Goal: Task Accomplishment & Management: Manage account settings

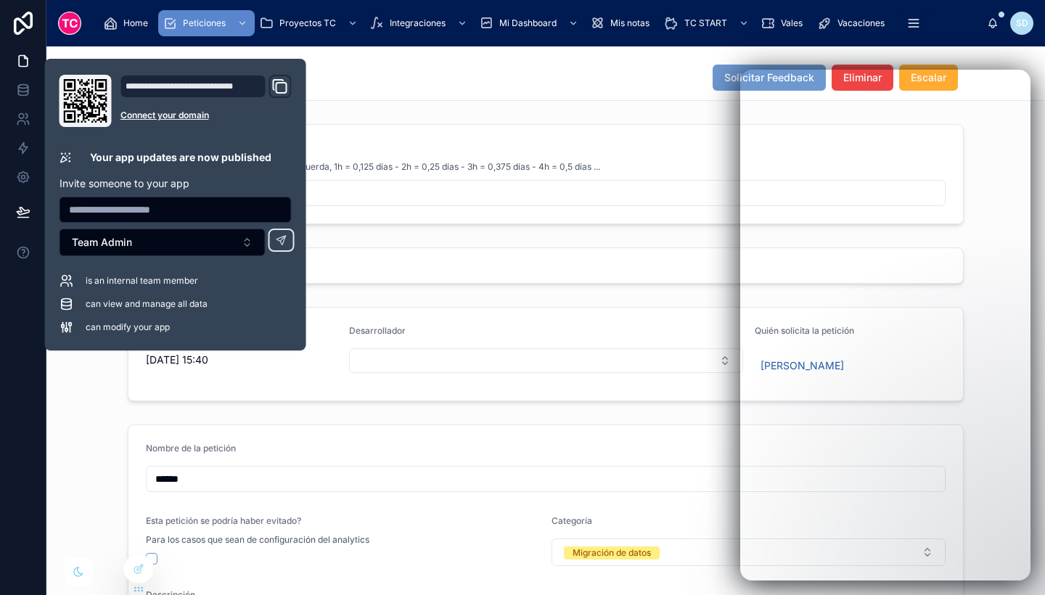
scroll to position [546, 0]
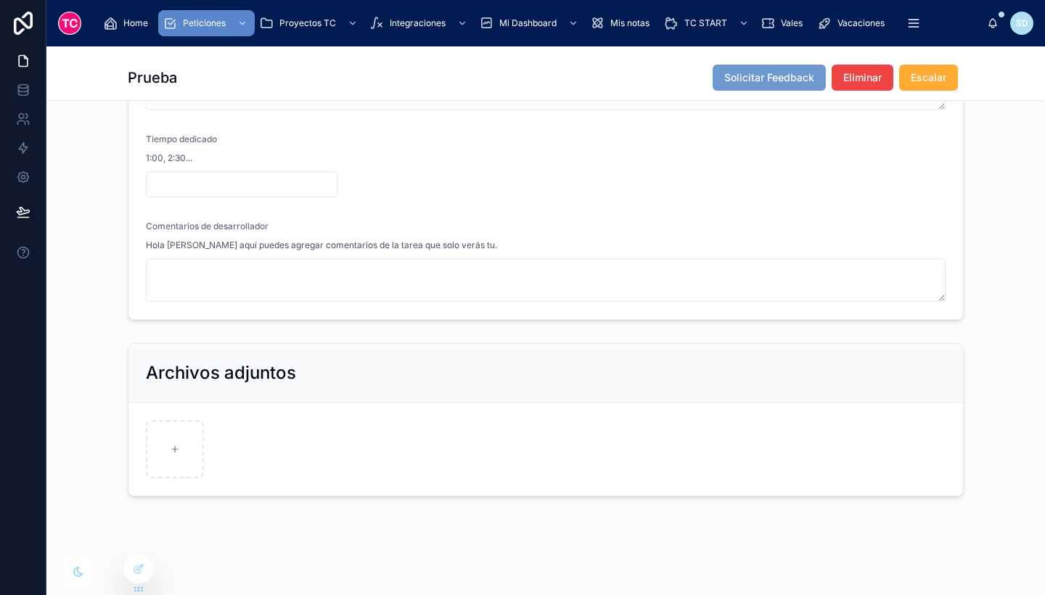
click at [576, 190] on form "Nombre de la petición ****** Esta petición se podría haber evitado? Para los ca…" at bounding box center [545, 99] width 835 height 440
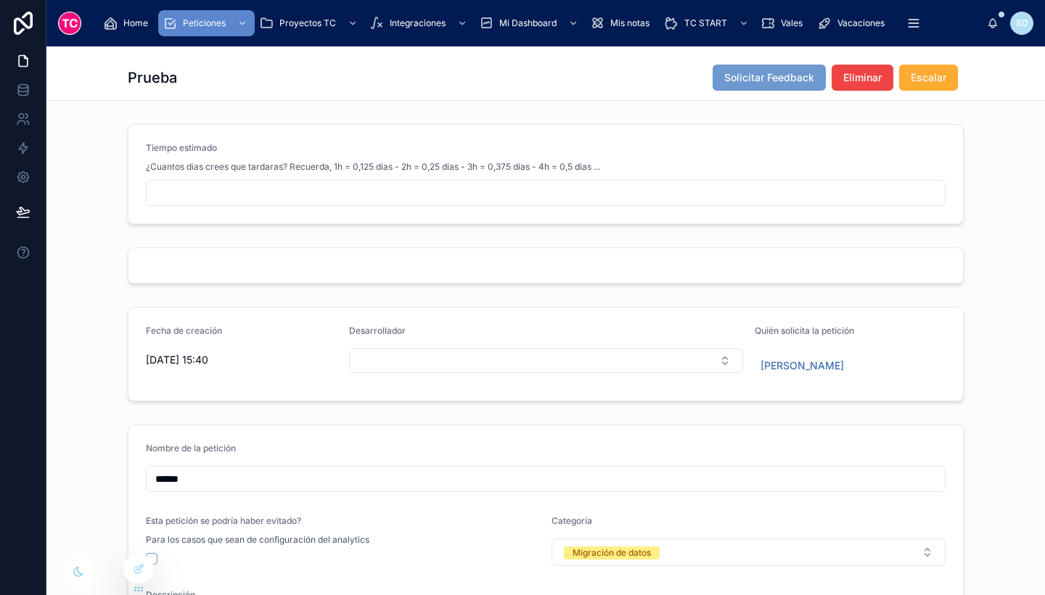
click at [32, 18] on icon at bounding box center [23, 23] width 19 height 23
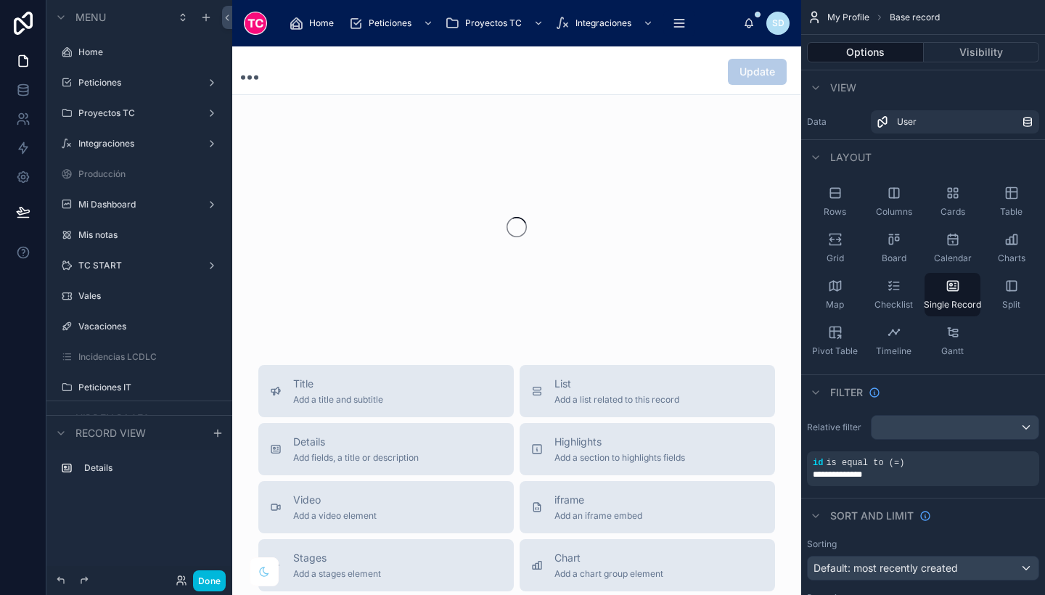
scroll to position [148, 0]
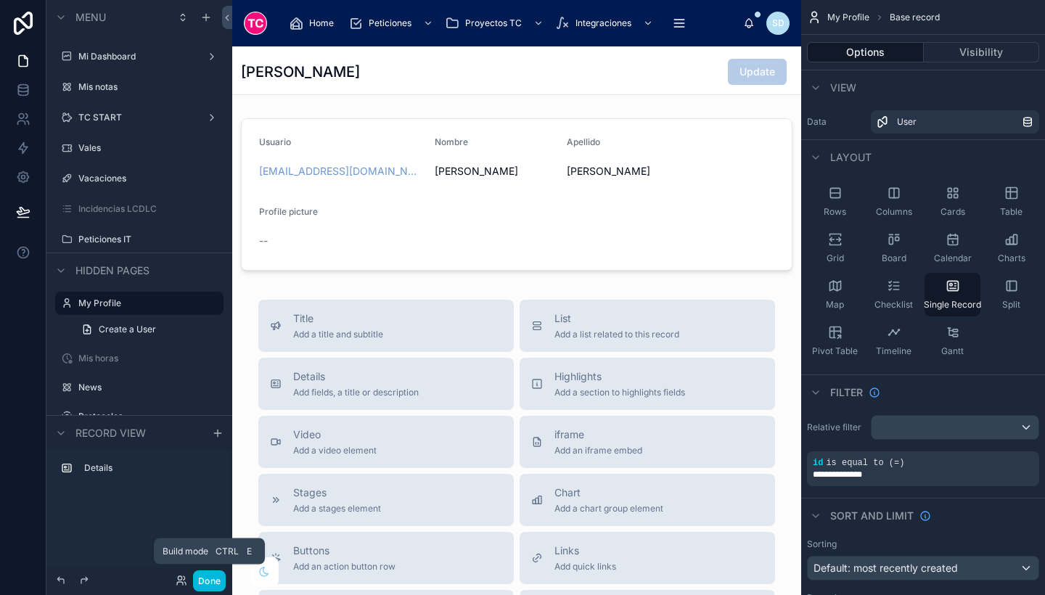
click at [214, 581] on button "Done" at bounding box center [209, 581] width 33 height 21
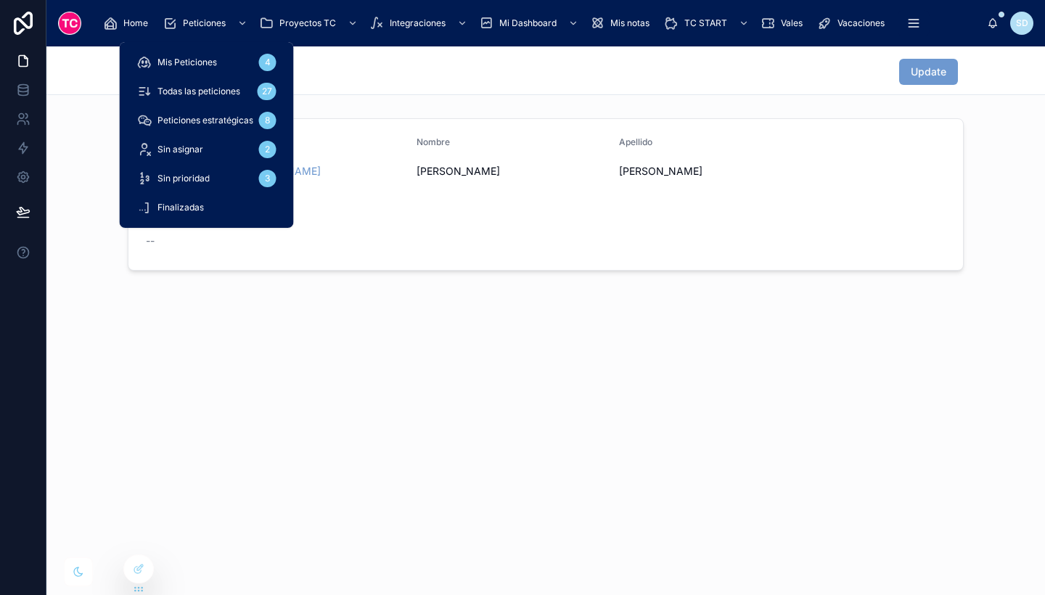
click at [227, 94] on span "Todas las peticiones" at bounding box center [199, 92] width 83 height 12
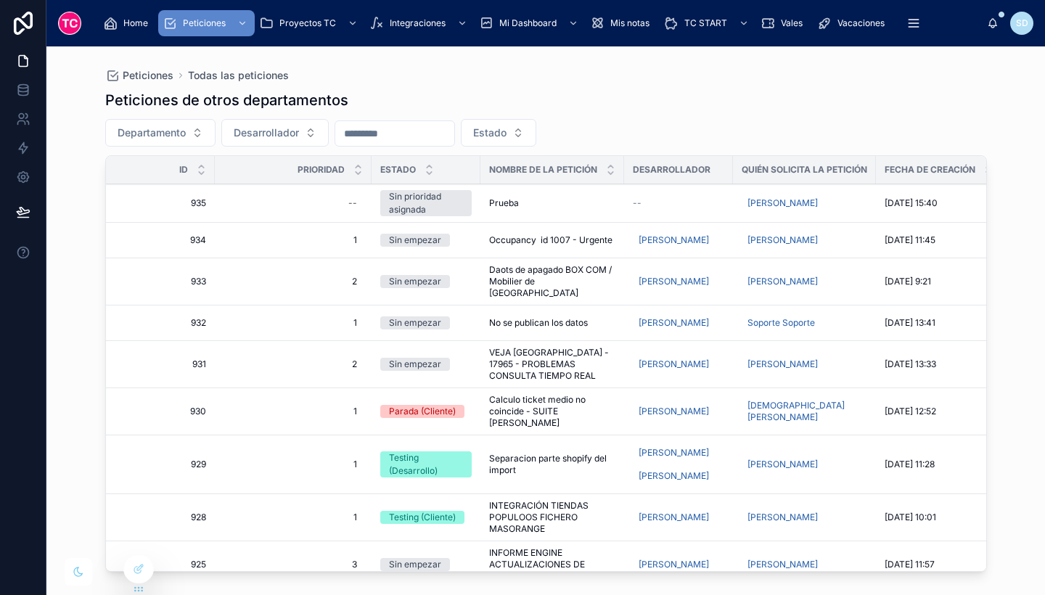
click at [555, 242] on span "Occupancy id 1007 - Urgente" at bounding box center [550, 240] width 123 height 12
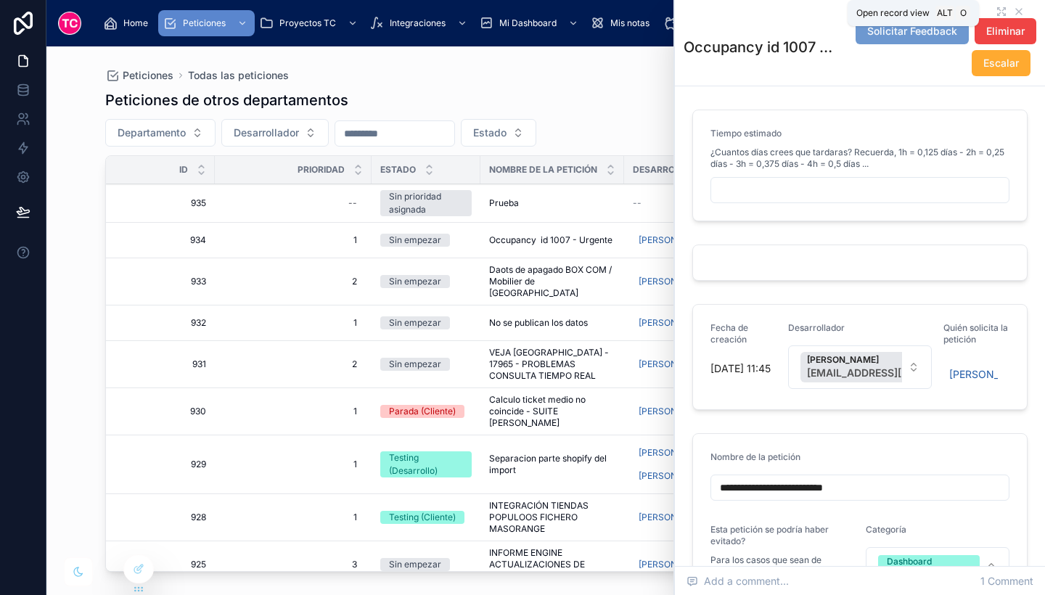
click at [996, 10] on icon at bounding box center [1002, 12] width 12 height 12
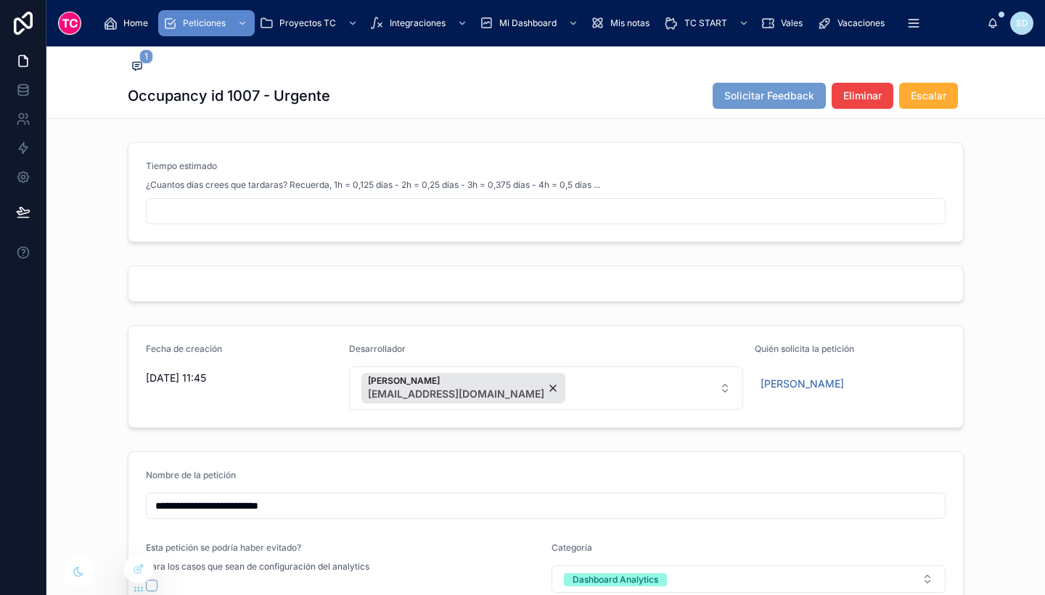
click at [348, 213] on input "text" at bounding box center [546, 211] width 799 height 20
drag, startPoint x: 149, startPoint y: 168, endPoint x: 470, endPoint y: 185, distance: 321.3
click at [470, 185] on div "Tiempo estimado ¿Cuantos días crees que tardaras? Recuerda, 1h = 0,125 días - 2…" at bounding box center [546, 176] width 800 height 32
drag, startPoint x: 470, startPoint y: 185, endPoint x: 486, endPoint y: 211, distance: 30.6
click at [486, 211] on input "text" at bounding box center [546, 211] width 799 height 20
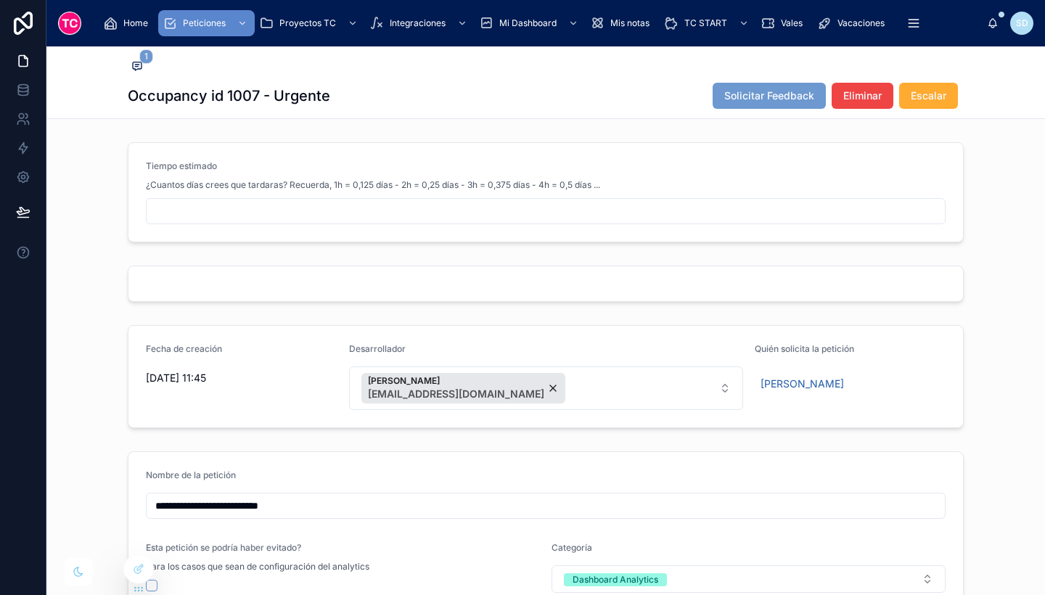
click at [26, 21] on icon at bounding box center [23, 23] width 29 height 23
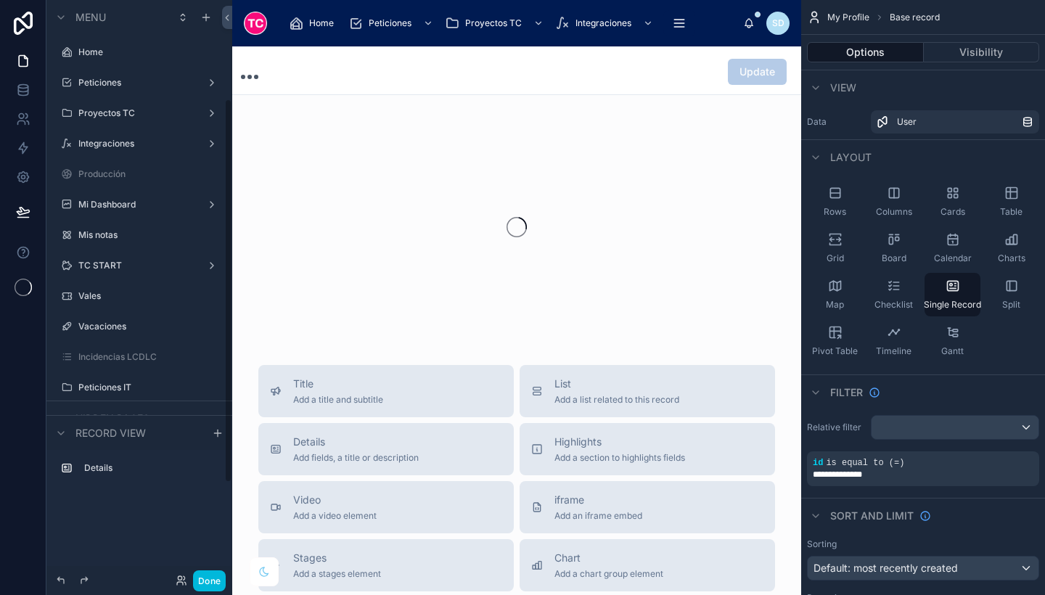
scroll to position [148, 0]
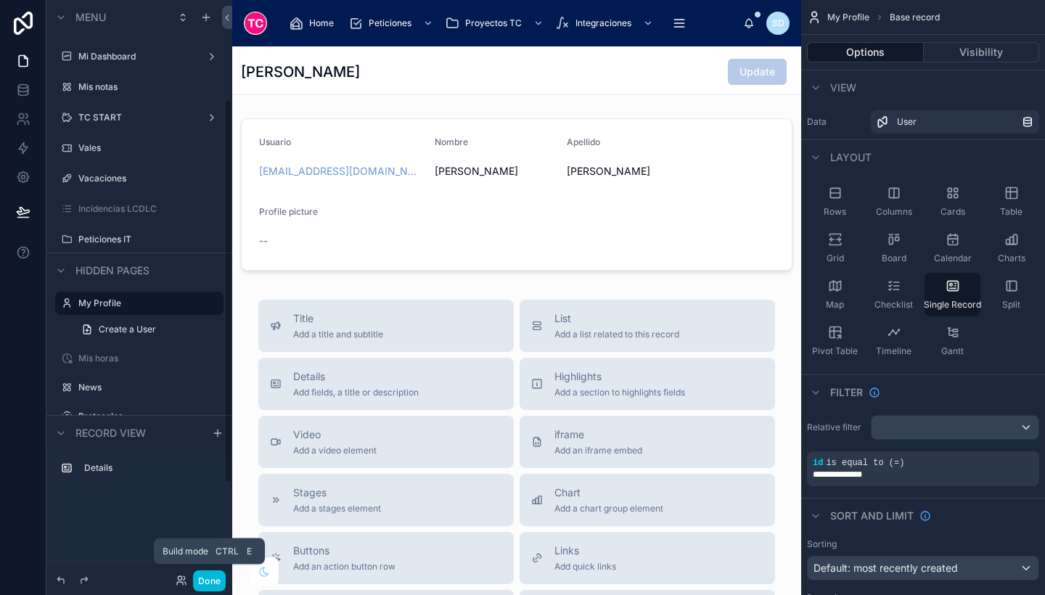
click at [207, 579] on button "Done" at bounding box center [209, 581] width 33 height 21
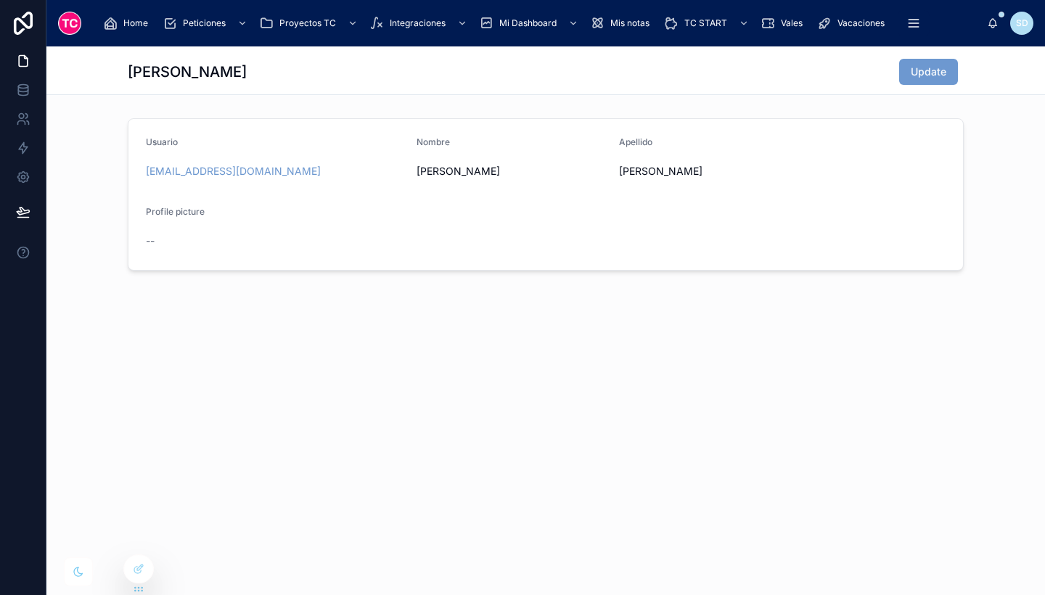
click at [362, 336] on div "Sonia Update Usuario sdelgado@t-cuento.com Nombre Sonia Apellido Delgado Profil…" at bounding box center [545, 207] width 999 height 323
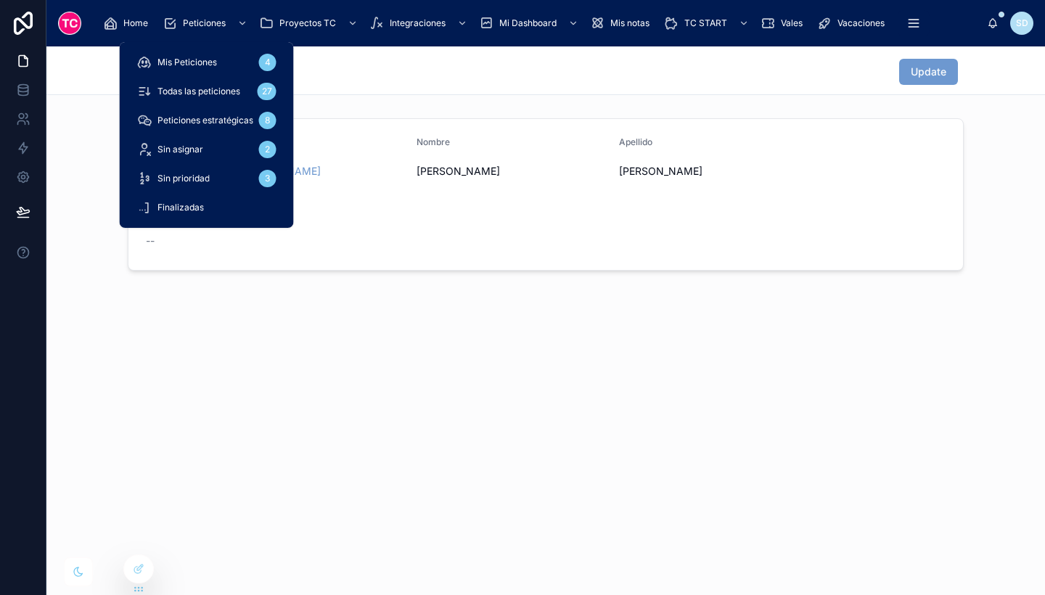
click at [209, 91] on span "Todas las peticiones" at bounding box center [199, 92] width 83 height 12
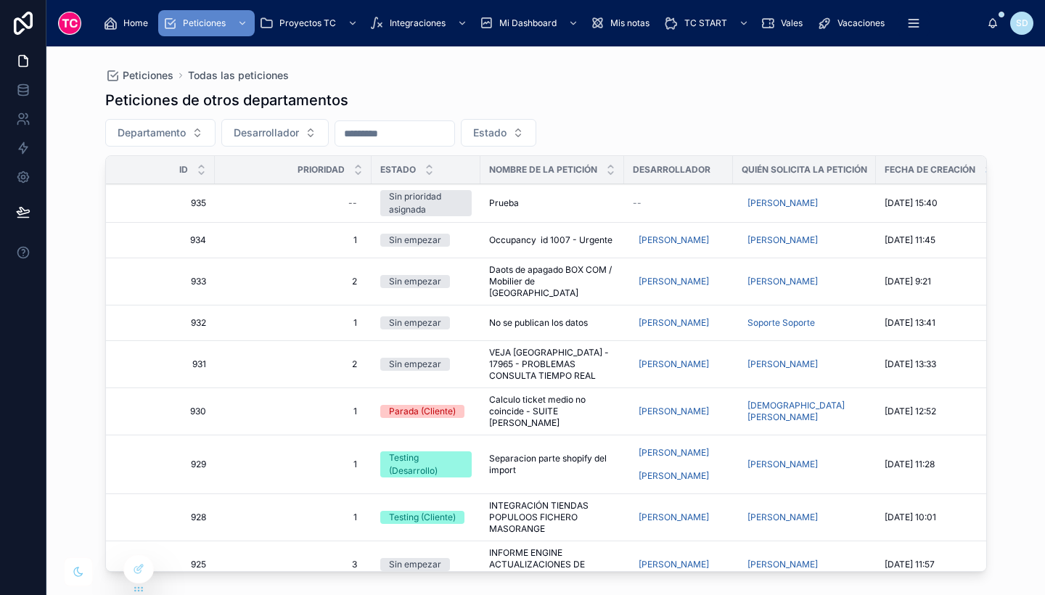
click at [514, 88] on div "Peticiones de otros departamentos Departamento Desarrollador Estado Id Priorida…" at bounding box center [546, 329] width 882 height 497
click at [954, 100] on div at bounding box center [932, 99] width 109 height 1
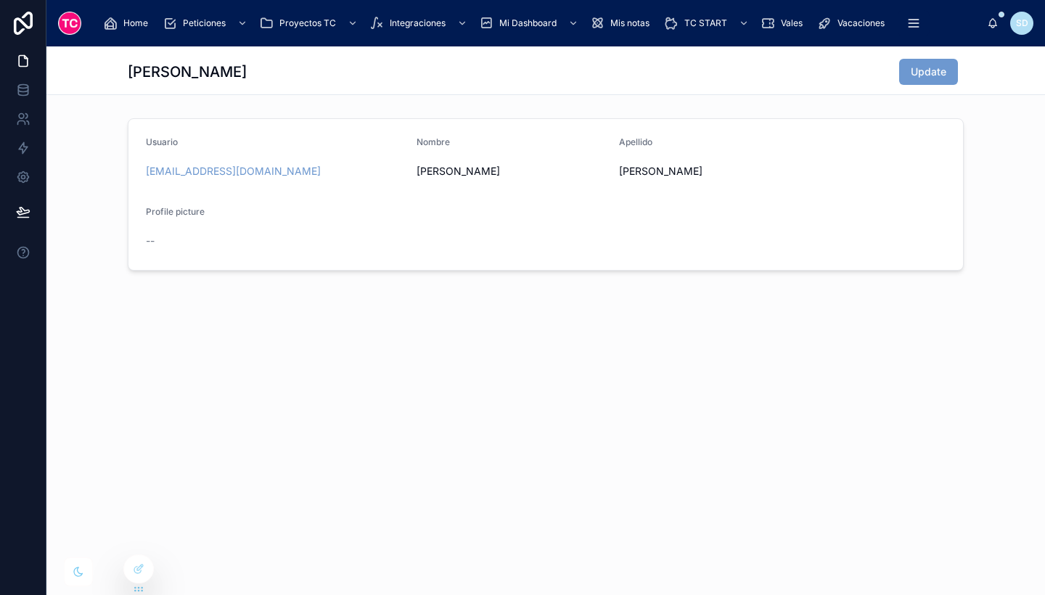
click at [6, 18] on link at bounding box center [23, 23] width 46 height 46
click at [9, 12] on icon at bounding box center [23, 23] width 29 height 23
click at [607, 21] on div "Mis notas" at bounding box center [622, 23] width 65 height 23
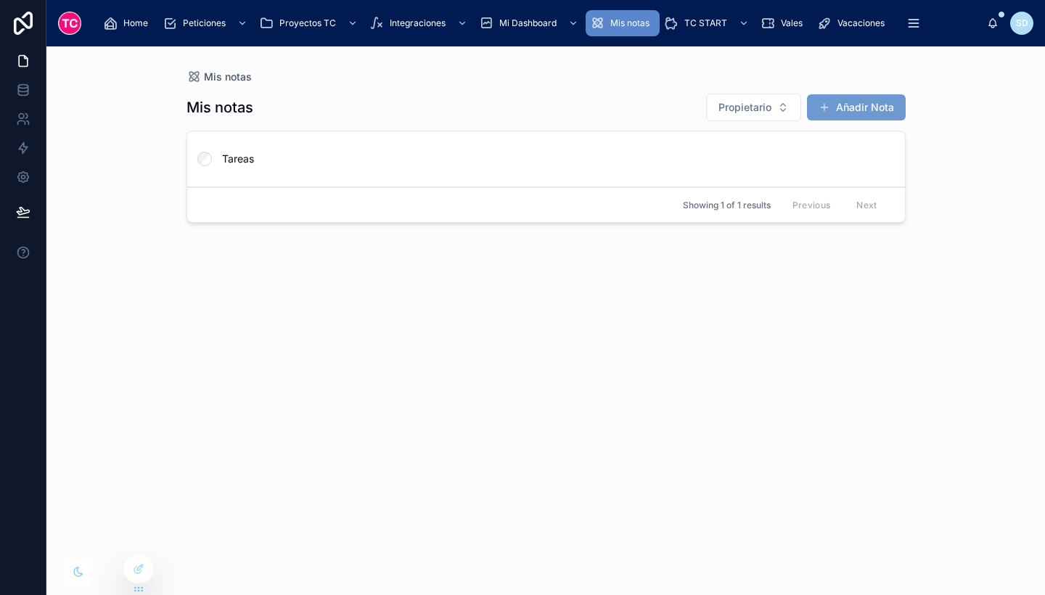
click at [853, 98] on button "Añadir Nota" at bounding box center [856, 107] width 99 height 26
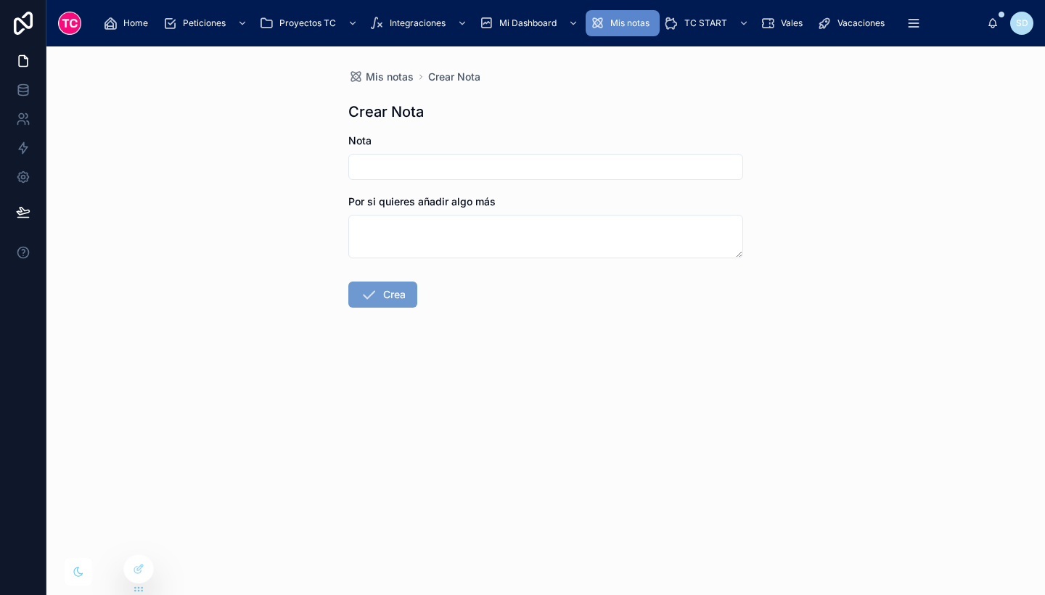
click at [556, 173] on input "text" at bounding box center [545, 167] width 393 height 20
click at [414, 161] on input "**********" at bounding box center [545, 167] width 393 height 20
click at [413, 163] on input "**********" at bounding box center [545, 167] width 393 height 20
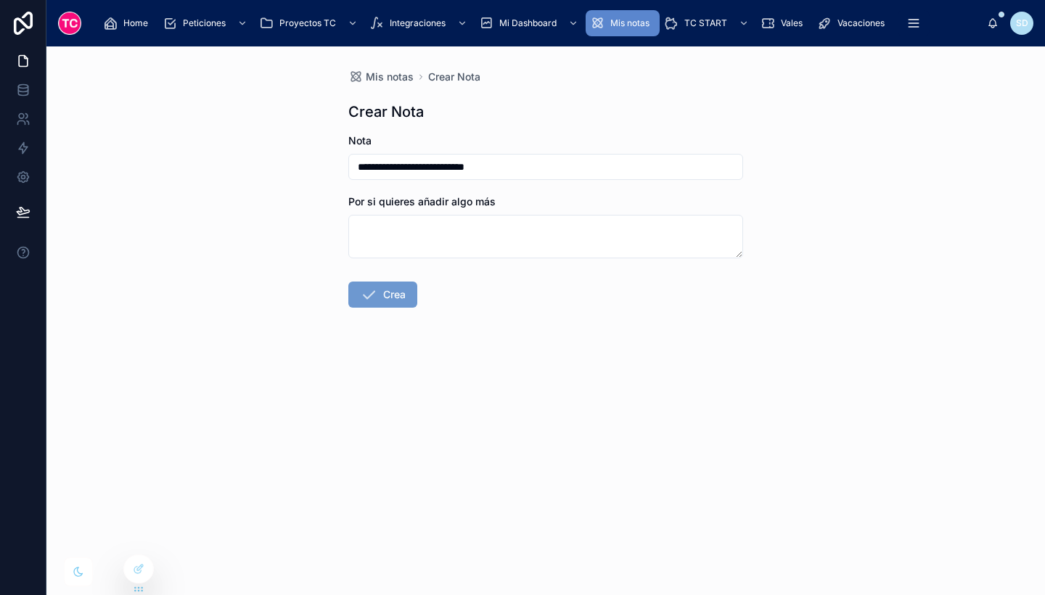
type input "**********"
click at [400, 298] on button "Crea" at bounding box center [382, 295] width 69 height 26
